Goal: Check status: Check status

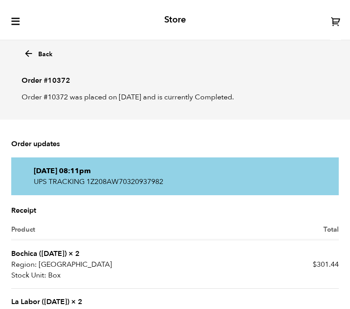
scroll to position [159, 0]
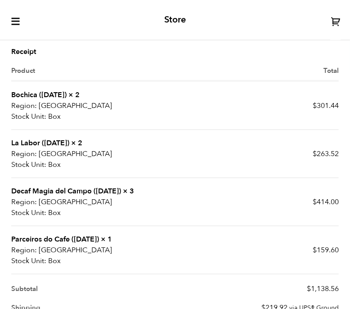
drag, startPoint x: 61, startPoint y: 30, endPoint x: 43, endPoint y: 30, distance: 18.0
click at [61, 30] on div "Store" at bounding box center [175, 20] width 350 height 41
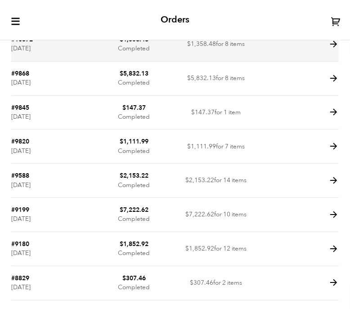
scroll to position [60, 0]
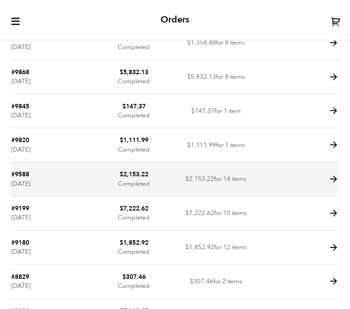
click at [332, 178] on icon at bounding box center [334, 179] width 10 height 10
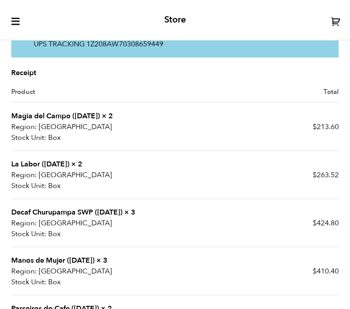
scroll to position [135, 0]
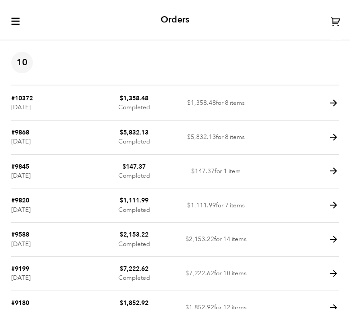
scroll to position [60, 0]
